Goal: Transaction & Acquisition: Purchase product/service

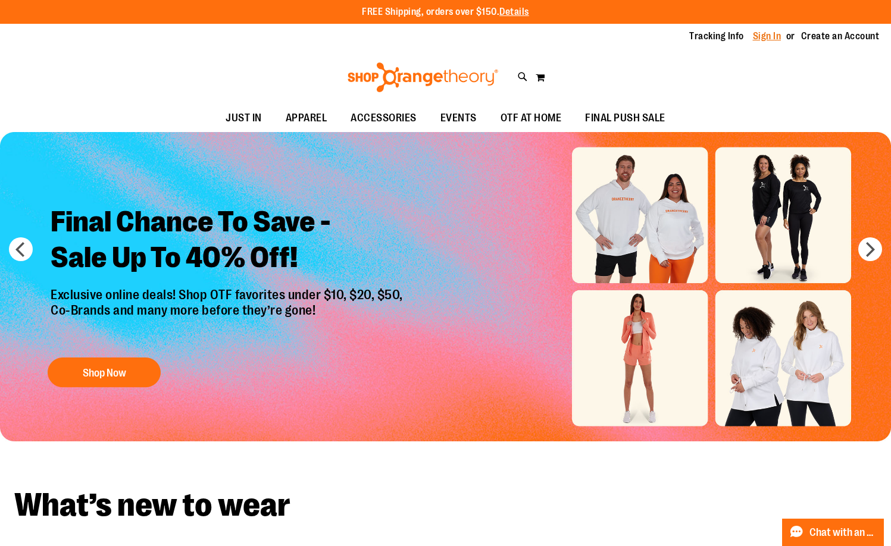
click at [754, 37] on link "Sign In" at bounding box center [767, 36] width 29 height 13
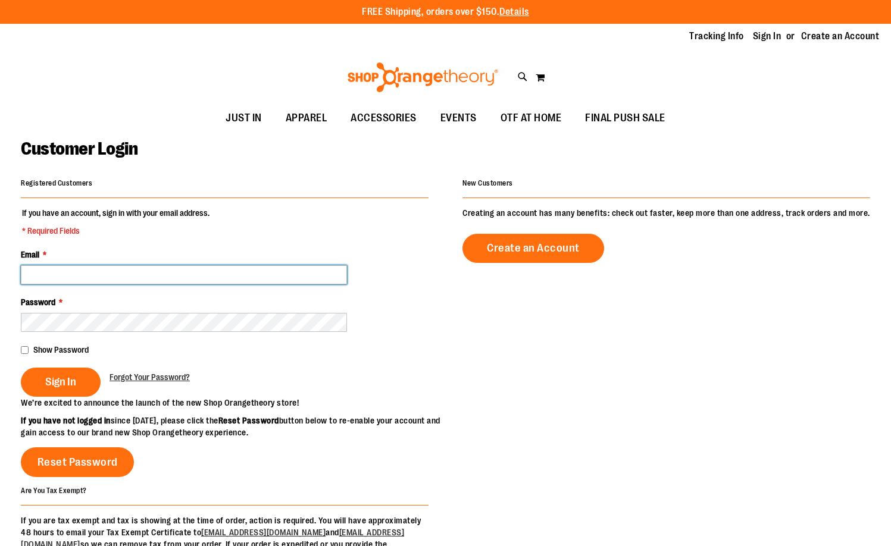
click at [72, 274] on input "Email *" at bounding box center [184, 274] width 326 height 19
type input "**********"
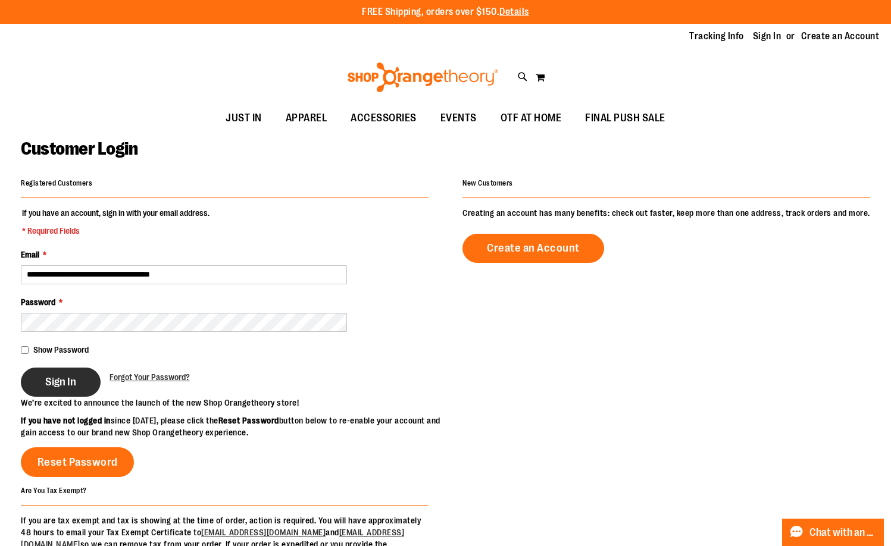
click at [49, 377] on span "Sign In" at bounding box center [60, 381] width 31 height 13
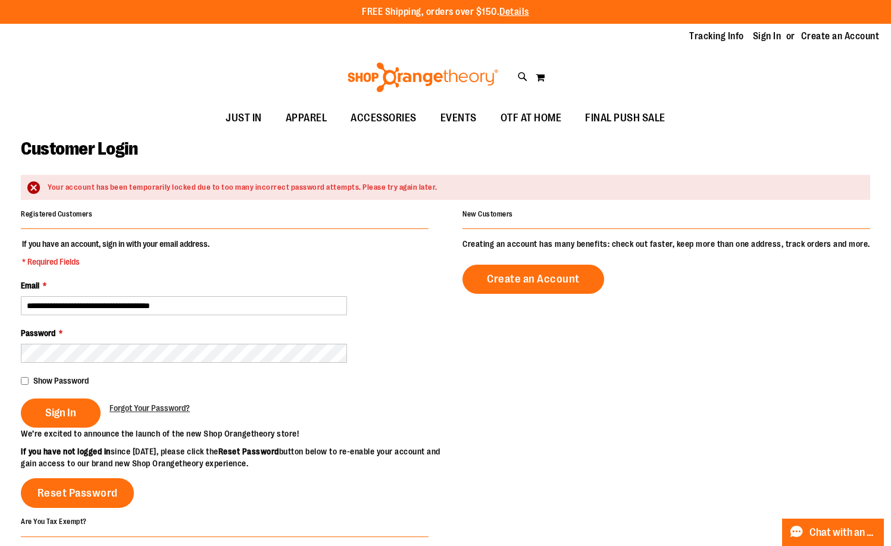
click at [248, 414] on div "Sign In Forgot Your Password?" at bounding box center [225, 413] width 408 height 29
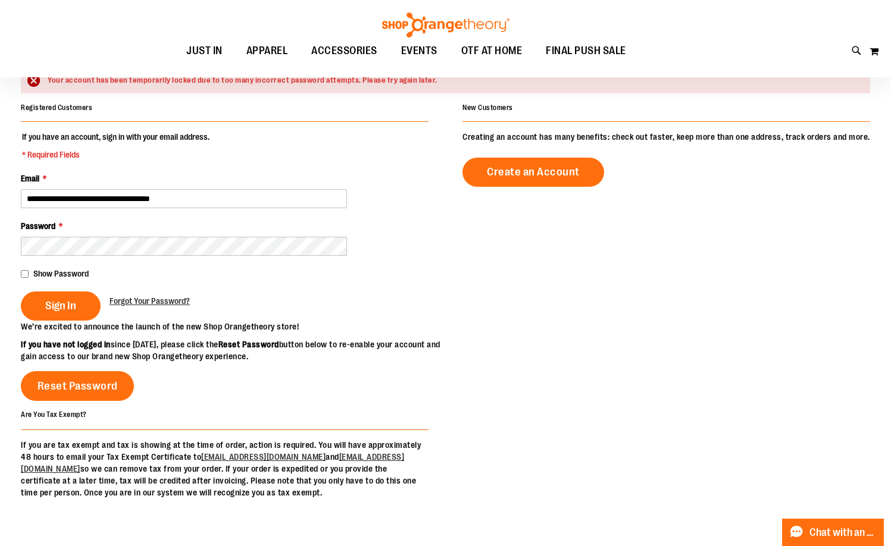
scroll to position [118, 0]
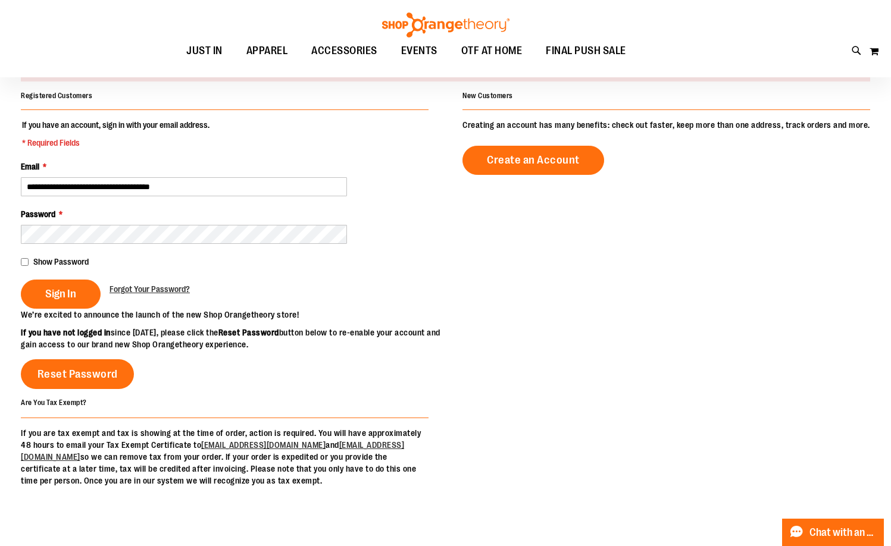
click at [692, 447] on div "**********" at bounding box center [445, 286] width 849 height 399
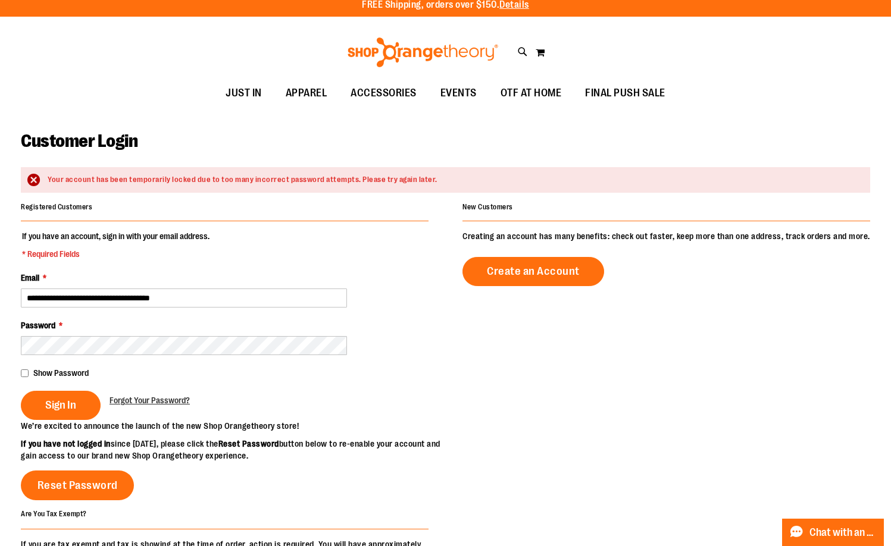
scroll to position [0, 0]
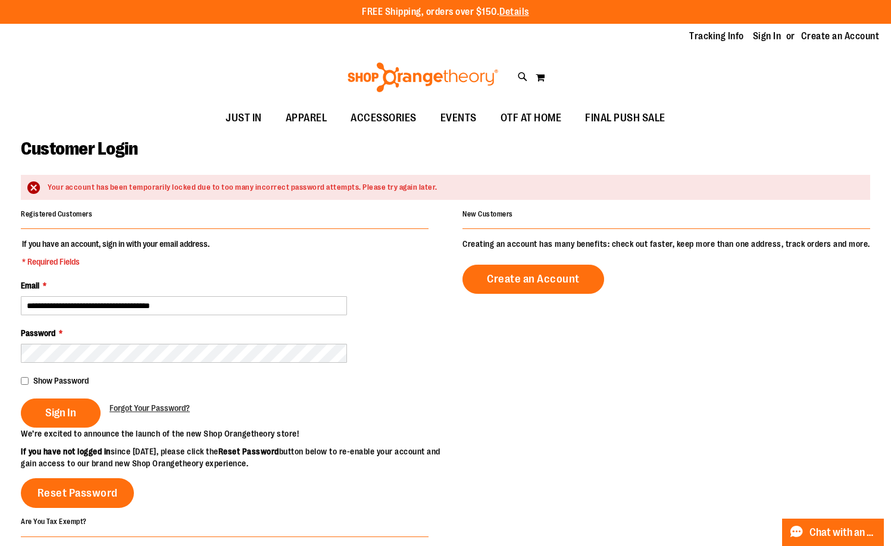
click at [469, 150] on div "Customer Login" at bounding box center [445, 156] width 849 height 37
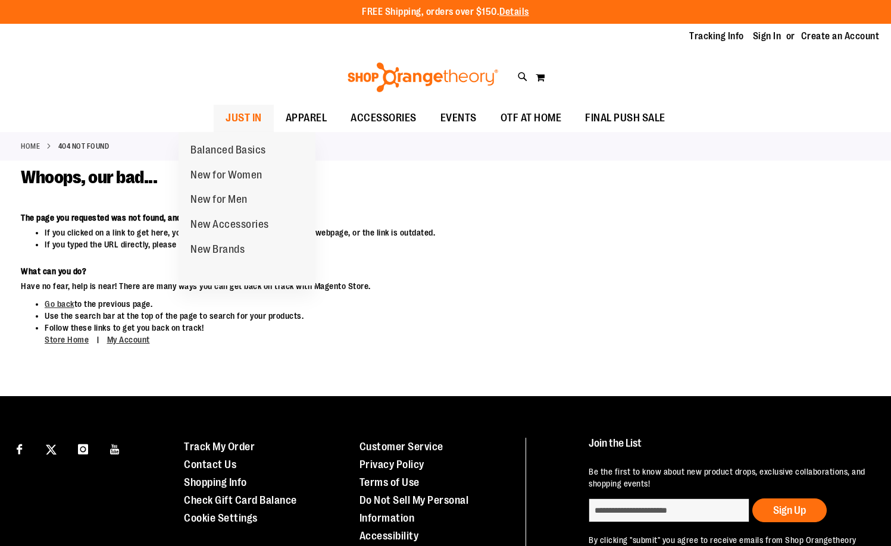
click at [226, 112] on span "JUST IN" at bounding box center [244, 118] width 36 height 27
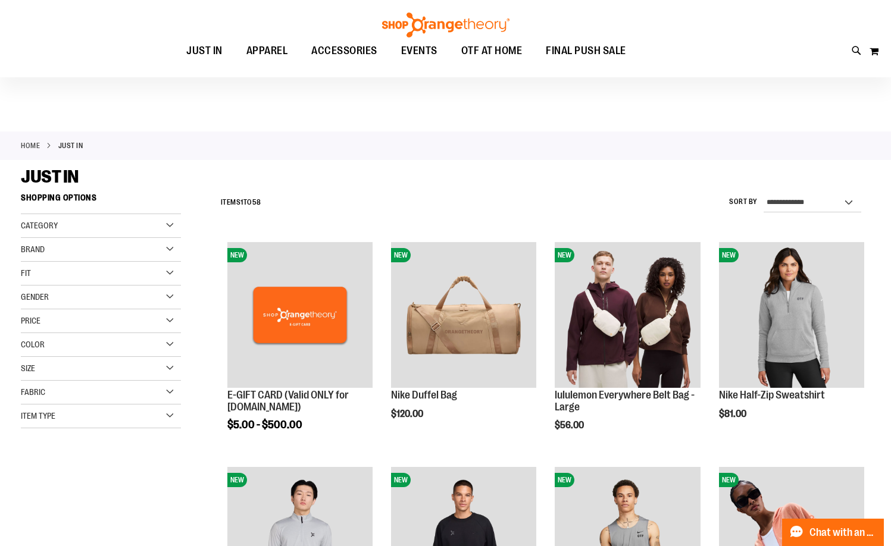
scroll to position [59, 0]
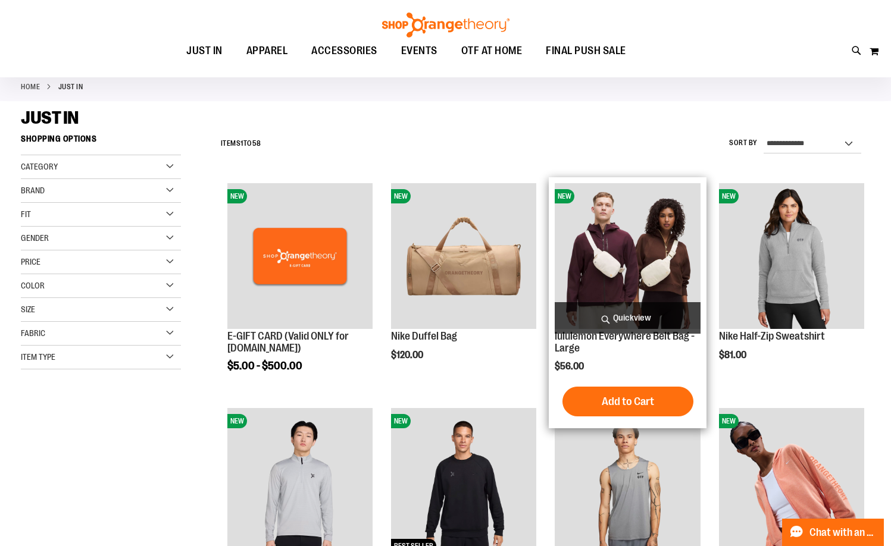
click at [612, 246] on img "product" at bounding box center [627, 255] width 145 height 145
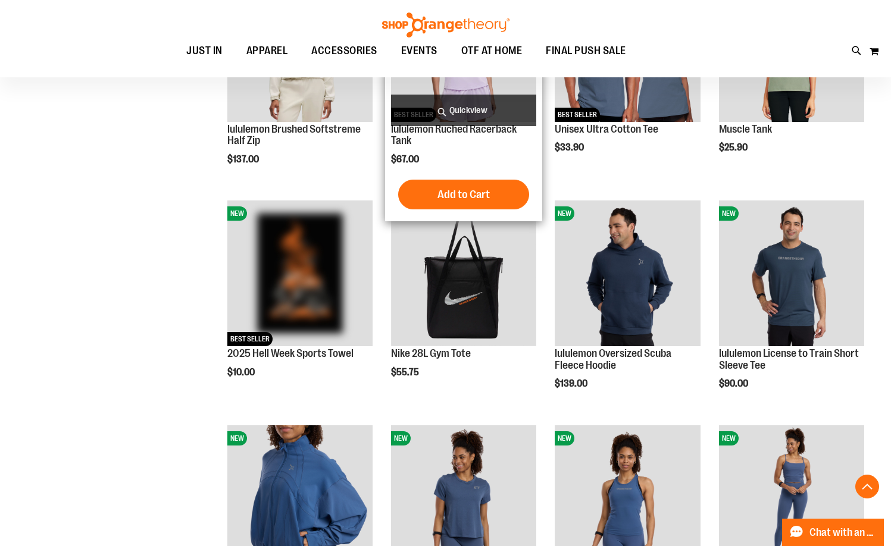
scroll to position [951, 0]
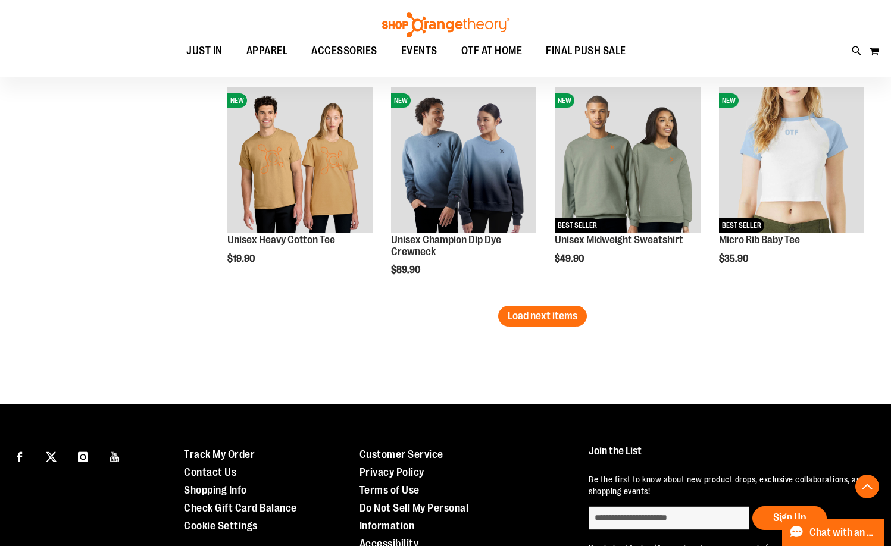
scroll to position [1962, 0]
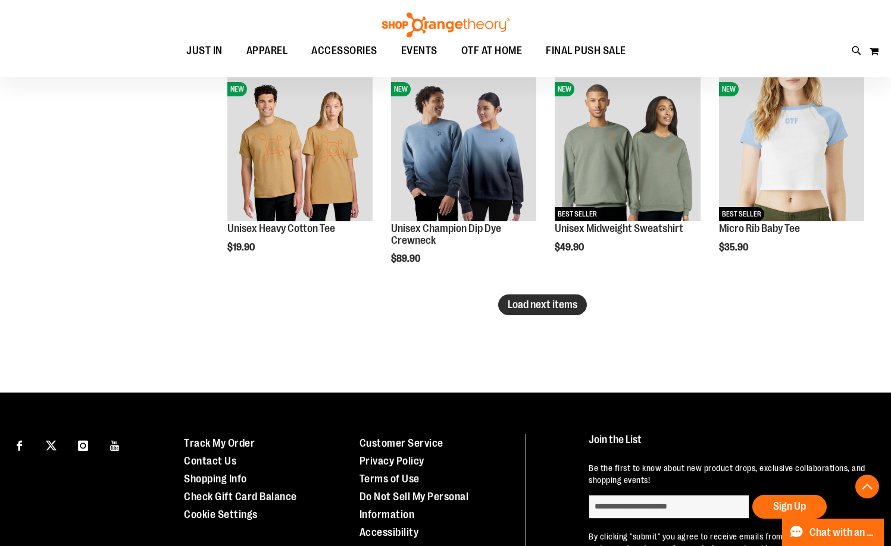
click at [539, 295] on button "Load next items" at bounding box center [542, 305] width 89 height 21
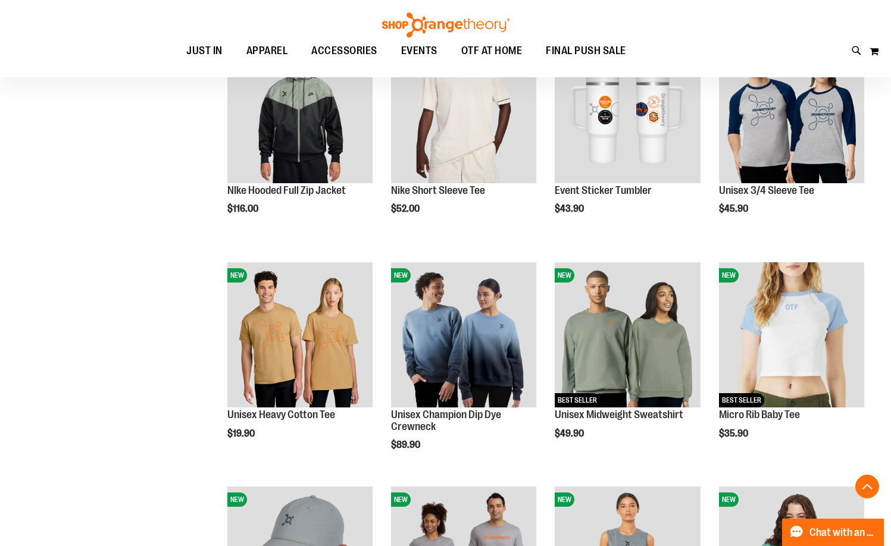
scroll to position [1724, 0]
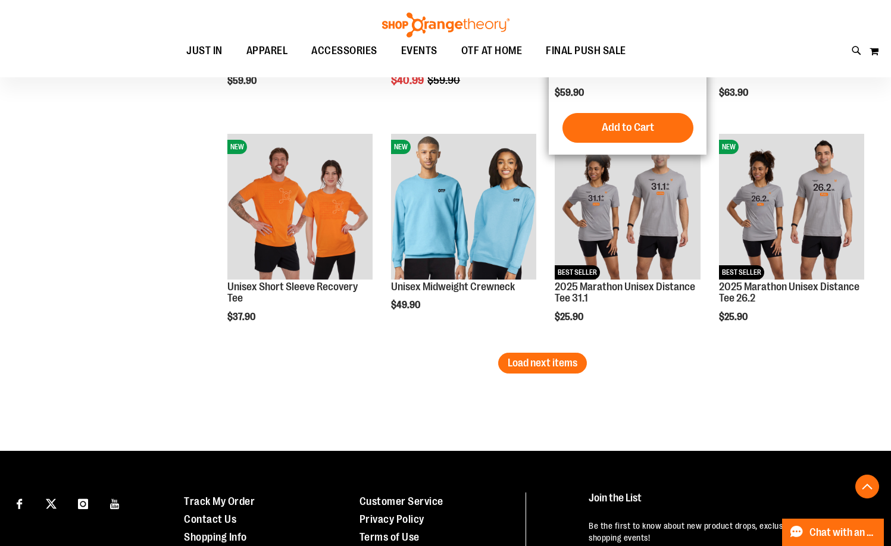
scroll to position [2617, 0]
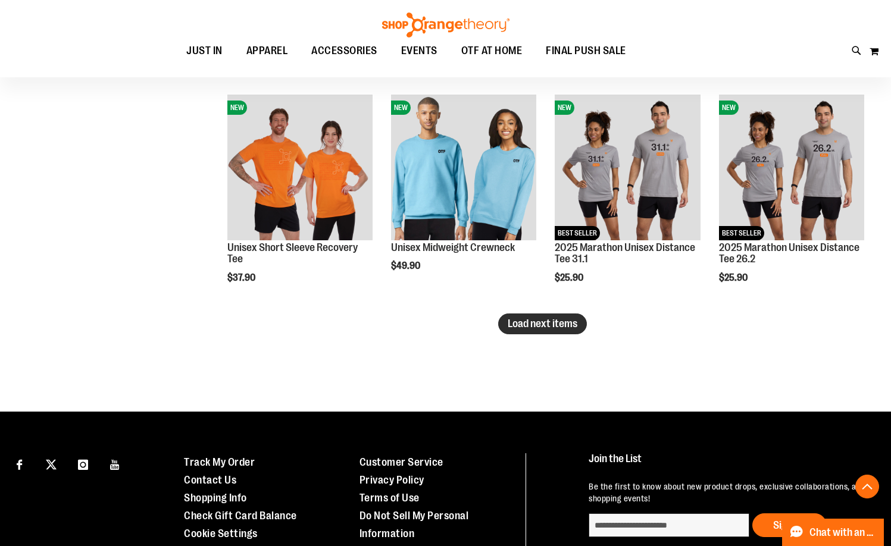
click at [553, 327] on span "Load next items" at bounding box center [543, 324] width 70 height 12
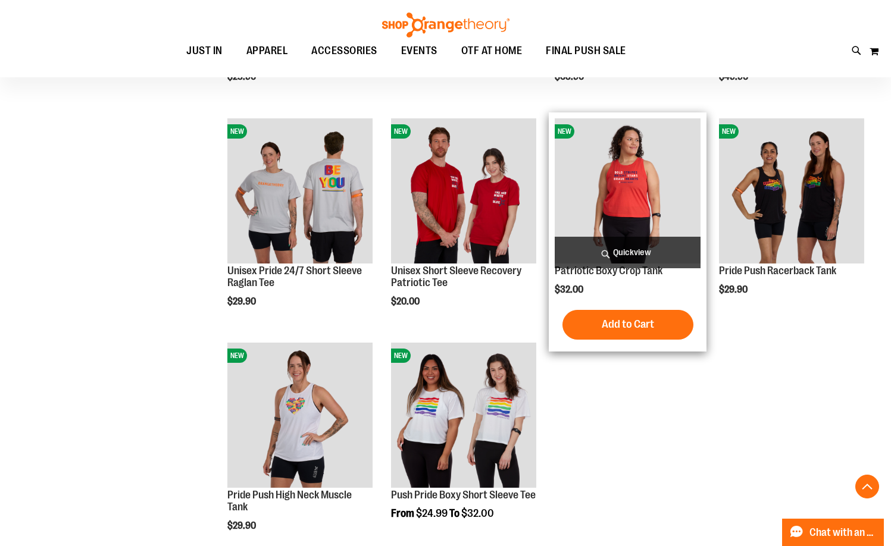
scroll to position [3011, 0]
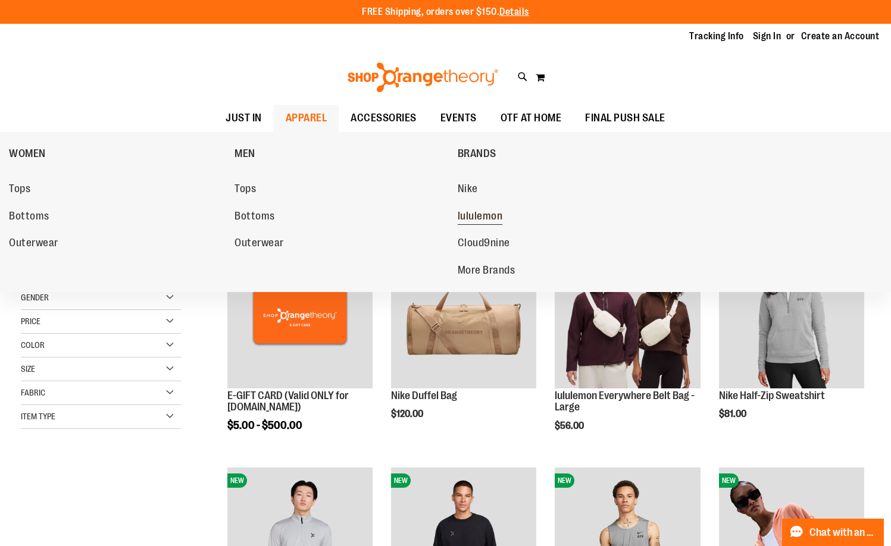
click at [491, 214] on span "lululemon" at bounding box center [480, 217] width 45 height 15
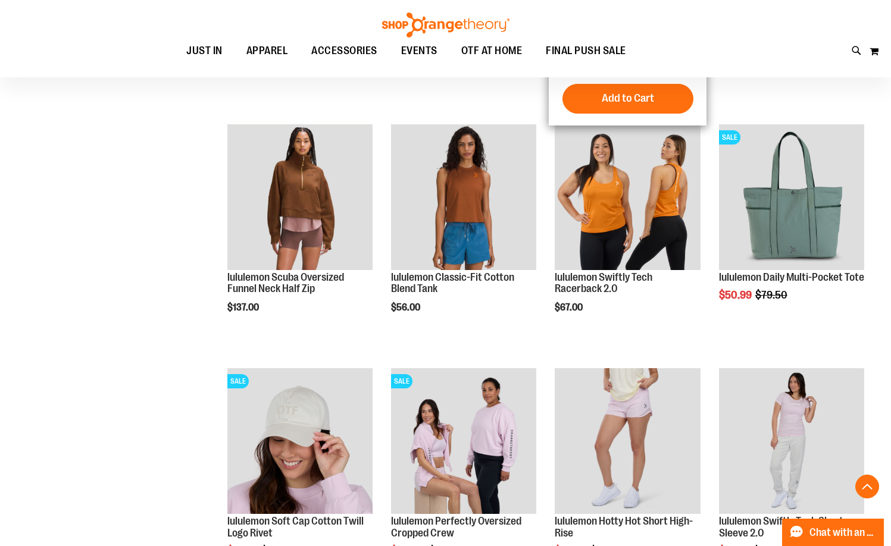
scroll to position [713, 0]
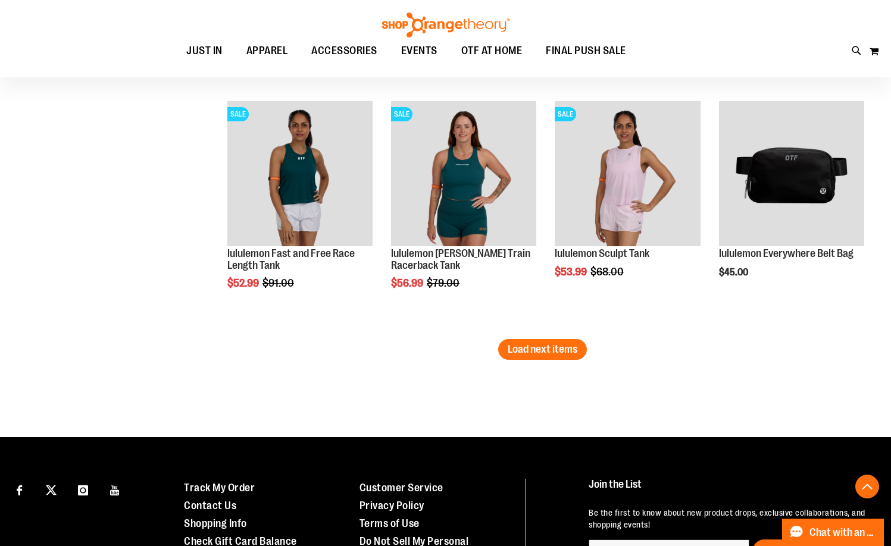
scroll to position [2022, 0]
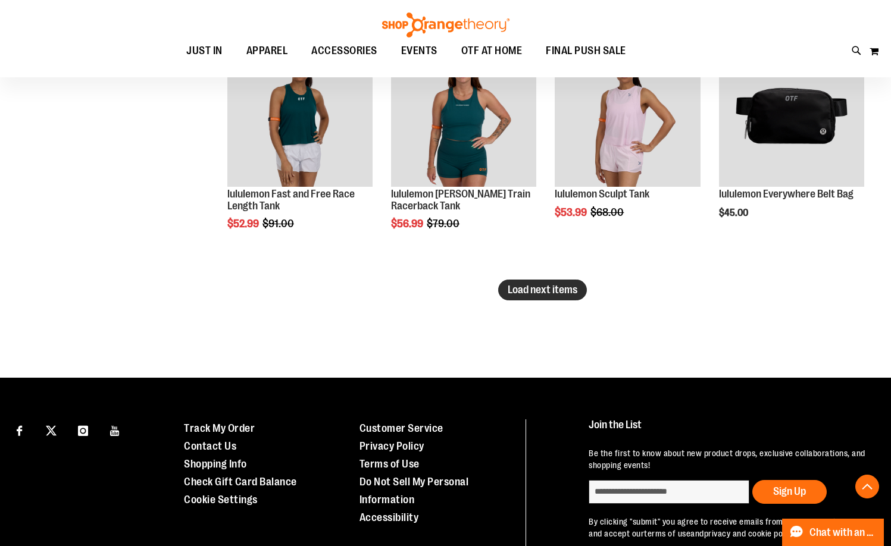
click at [546, 286] on span "Load next items" at bounding box center [543, 290] width 70 height 12
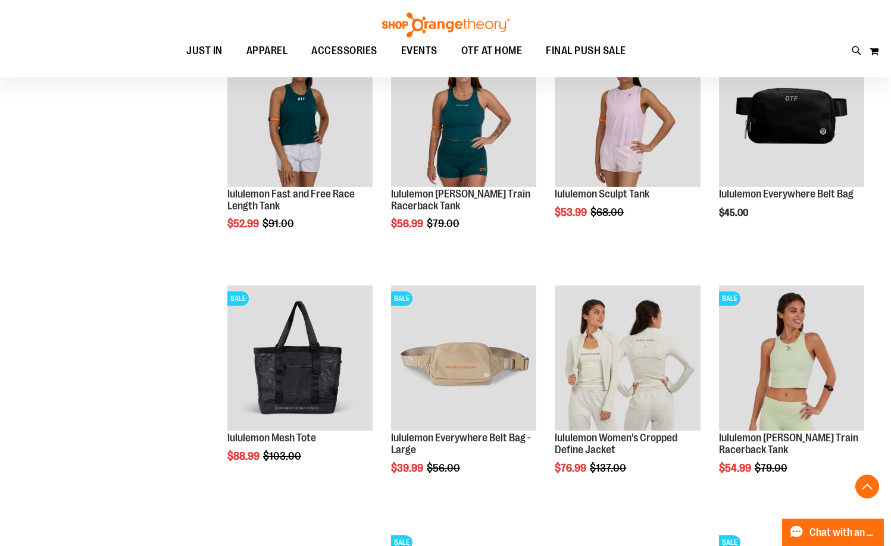
click at [556, 256] on li "SALE lululemon Sculpt Tank $53.99 Regular Price $68.00 Quickview Add to Cart In…" at bounding box center [627, 158] width 157 height 244
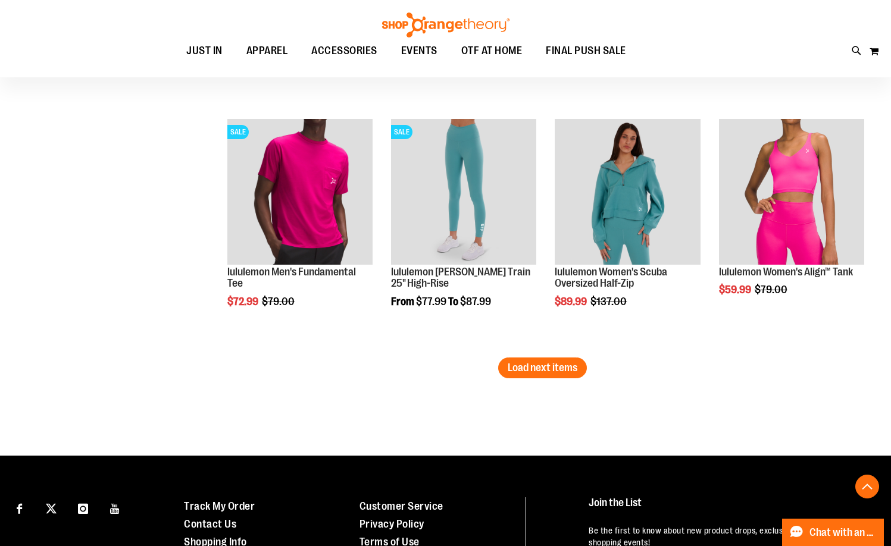
scroll to position [2736, 0]
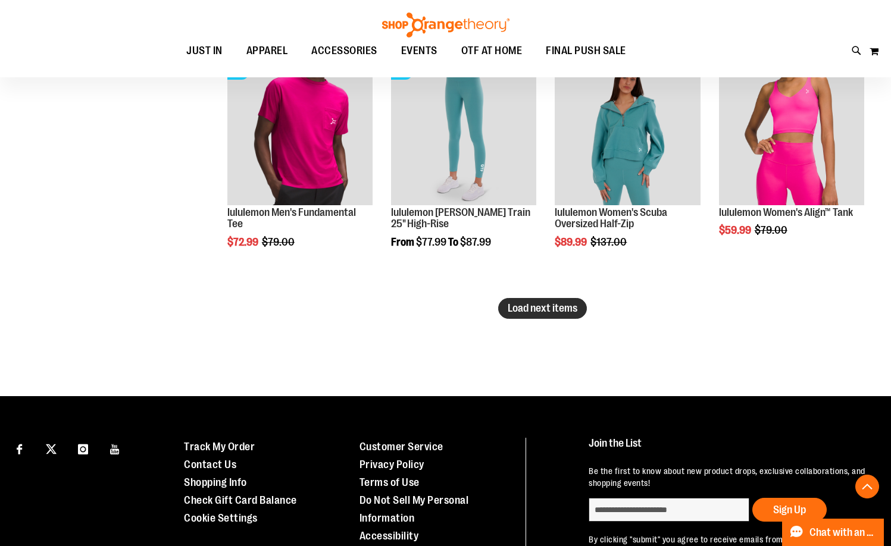
click at [534, 309] on span "Load next items" at bounding box center [543, 308] width 70 height 12
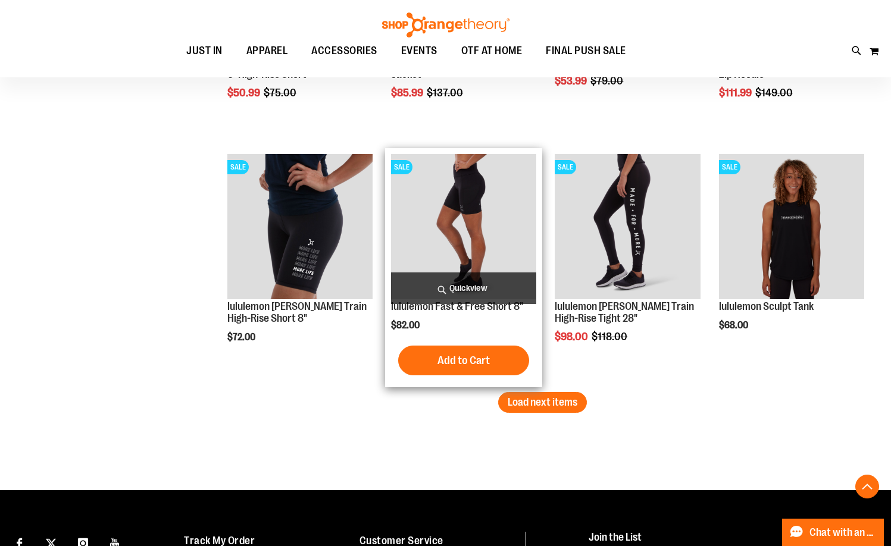
scroll to position [3450, 0]
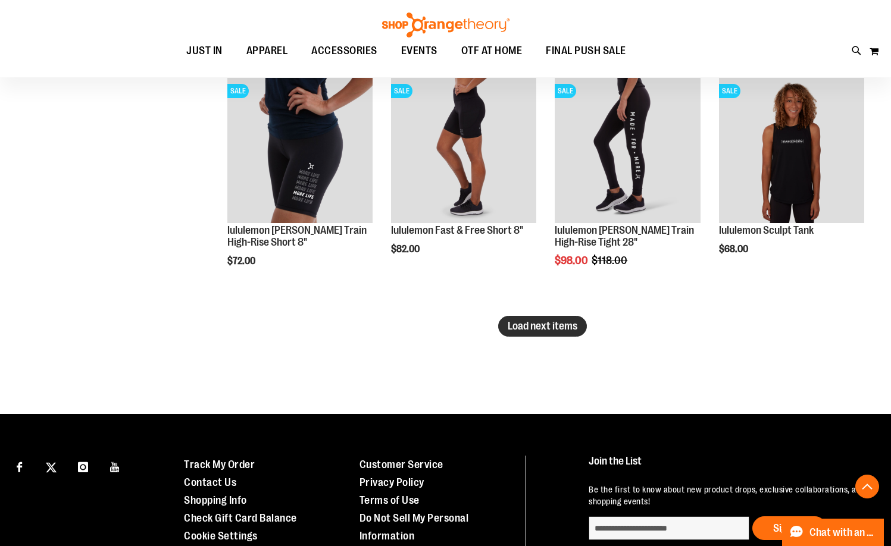
click at [577, 327] on span "Load next items" at bounding box center [543, 326] width 70 height 12
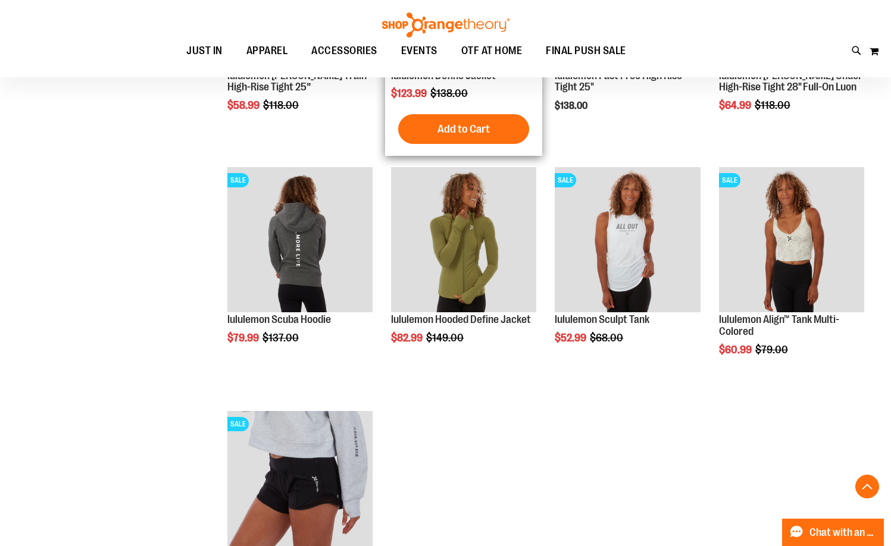
scroll to position [3867, 0]
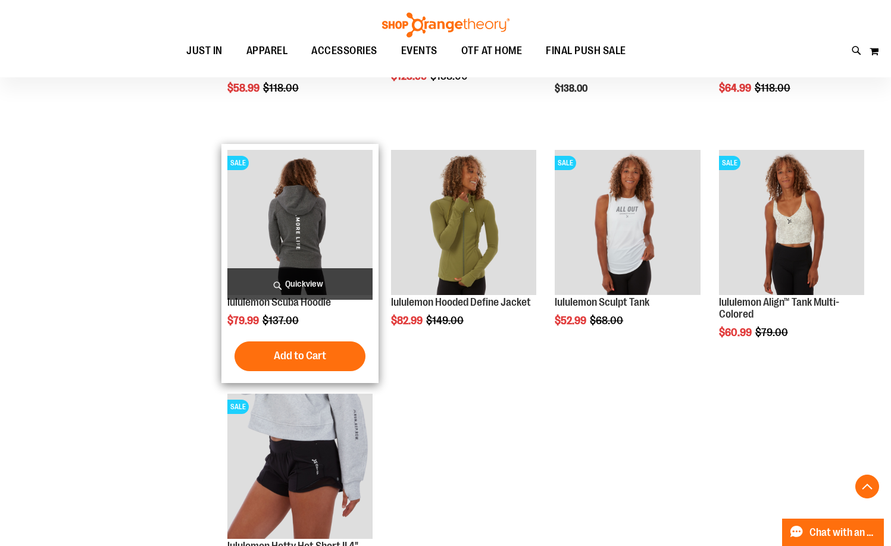
click at [310, 248] on img "product" at bounding box center [299, 222] width 145 height 145
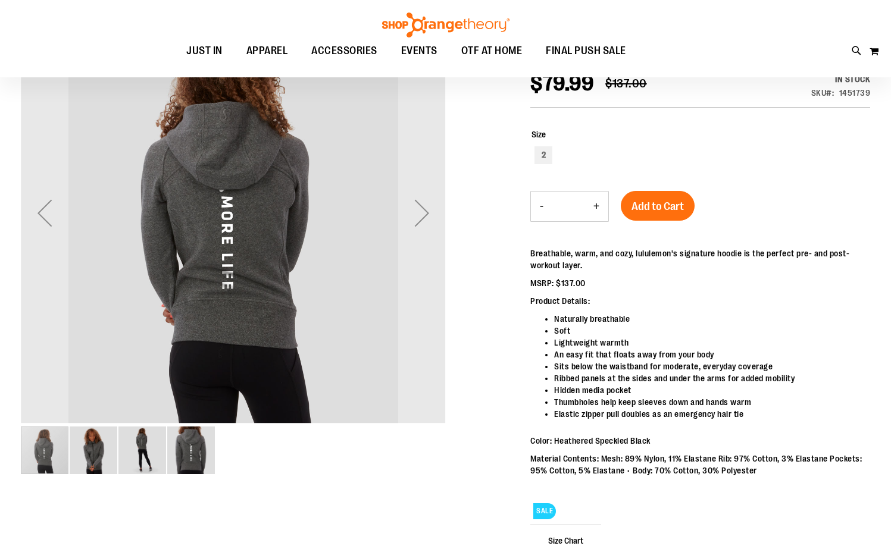
scroll to position [118, 0]
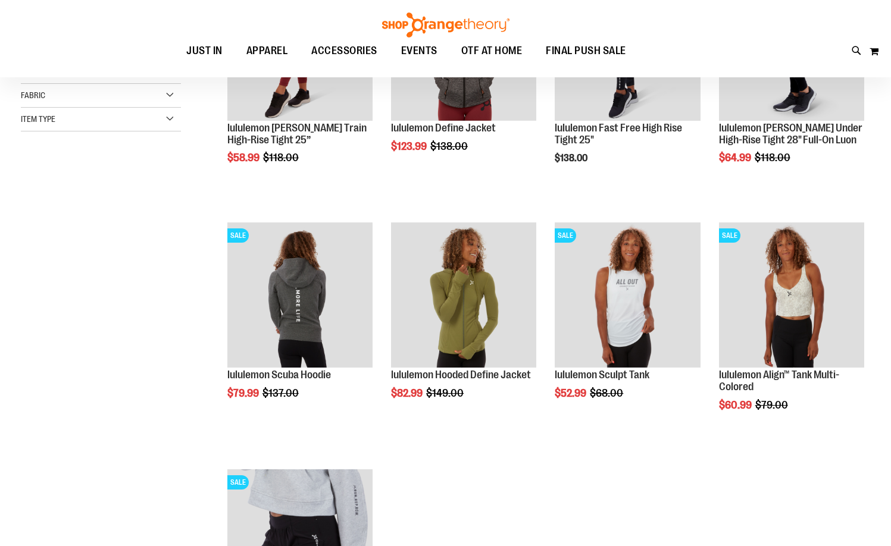
click at [639, 460] on li "SALE lululemon Sculpt Tank $52.99 Regular Price $68.00 [GEOGRAPHIC_DATA] Add to…" at bounding box center [627, 340] width 157 height 247
